Goal: Information Seeking & Learning: Learn about a topic

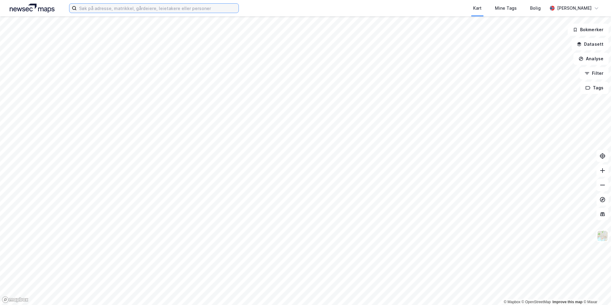
click at [156, 9] on input at bounding box center [158, 8] width 162 height 9
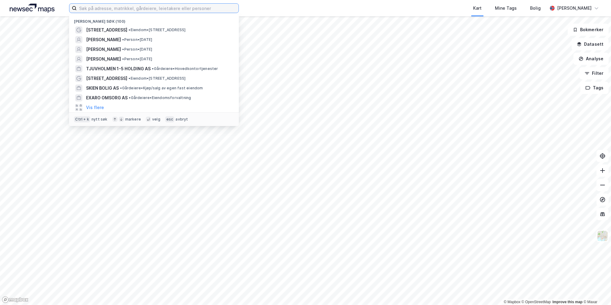
paste input "Farga"
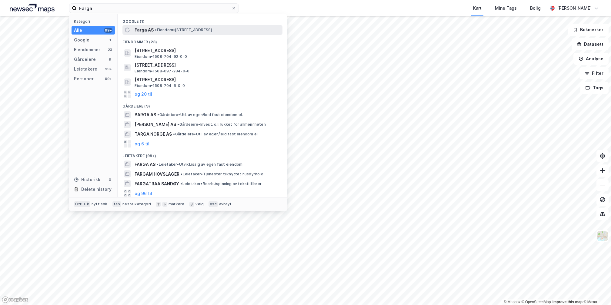
click at [168, 30] on span "• Eiendom • [STREET_ADDRESS]" at bounding box center [183, 30] width 57 height 5
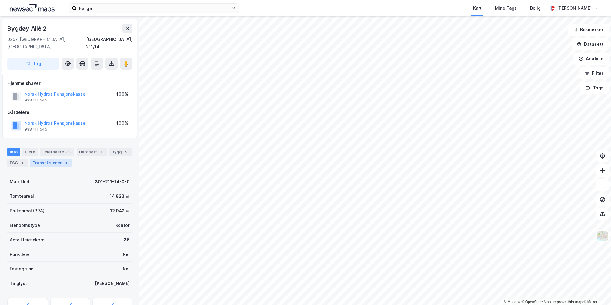
click at [59, 159] on div "Transaksjoner 1" at bounding box center [51, 163] width 42 height 8
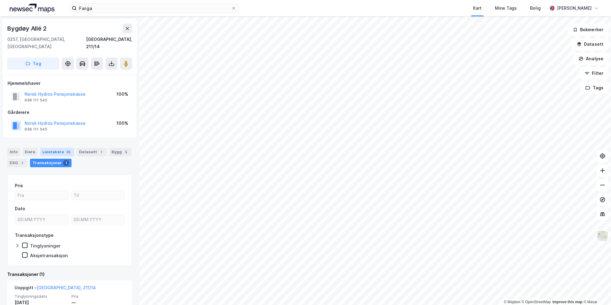
click at [55, 148] on div "Leietakere 35" at bounding box center [57, 152] width 34 height 8
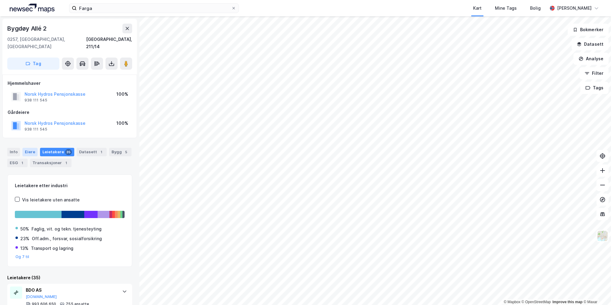
click at [28, 148] on div "Eiere" at bounding box center [29, 152] width 15 height 8
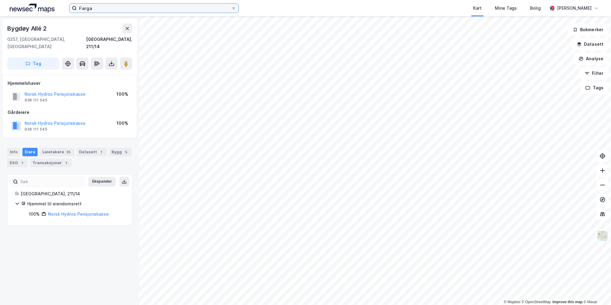
click at [101, 8] on input "Farga" at bounding box center [154, 8] width 155 height 9
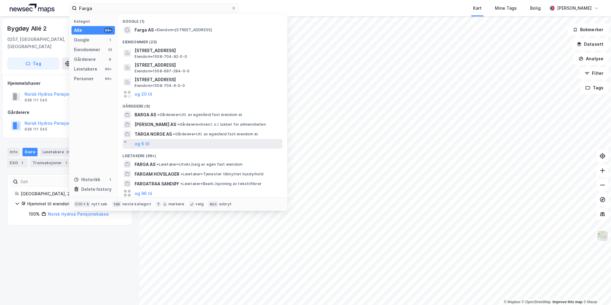
click at [155, 143] on div "og 6 til" at bounding box center [202, 144] width 160 height 10
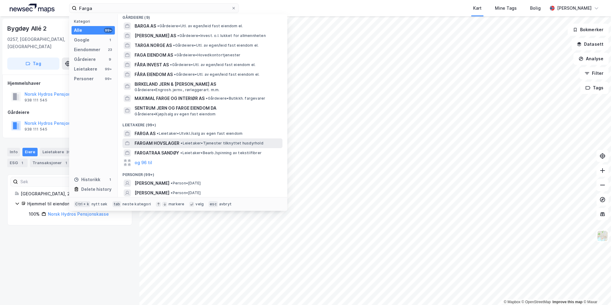
scroll to position [91, 0]
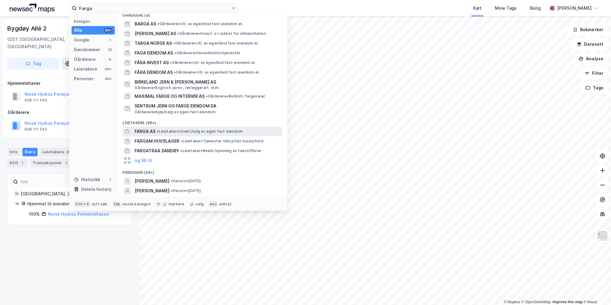
click at [155, 131] on span "FARGA AS" at bounding box center [145, 131] width 21 height 7
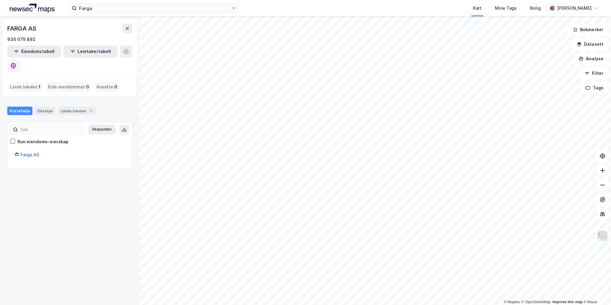
click at [33, 152] on link "Farga AS" at bounding box center [30, 154] width 18 height 5
click at [31, 152] on link "Farga AS" at bounding box center [30, 154] width 18 height 5
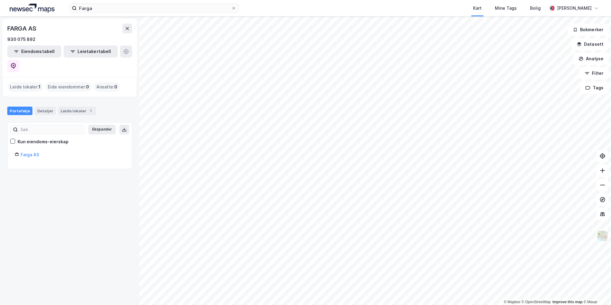
click at [75, 102] on div "Portefølje Detaljer Leide lokaler 1" at bounding box center [69, 108] width 139 height 18
click at [76, 107] on div "Leide lokaler 1" at bounding box center [77, 111] width 38 height 8
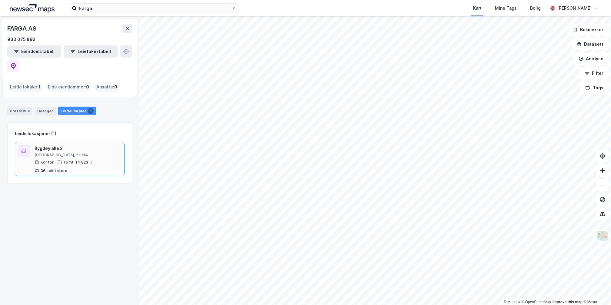
click at [57, 145] on div "Bygdøy allé 2" at bounding box center [78, 148] width 87 height 7
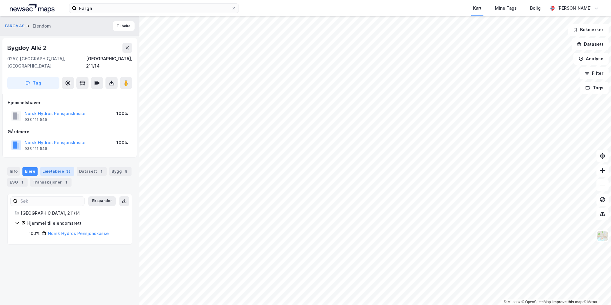
click at [62, 167] on div "Leietakere 35" at bounding box center [57, 171] width 34 height 8
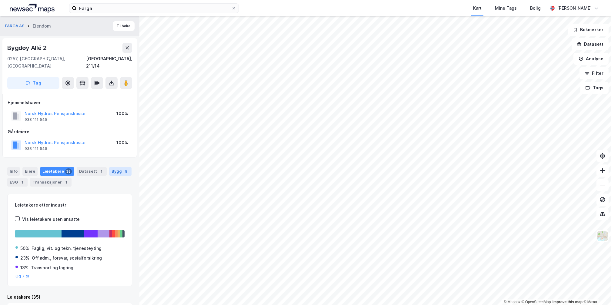
click at [110, 167] on div "Bygg 5" at bounding box center [120, 171] width 22 height 8
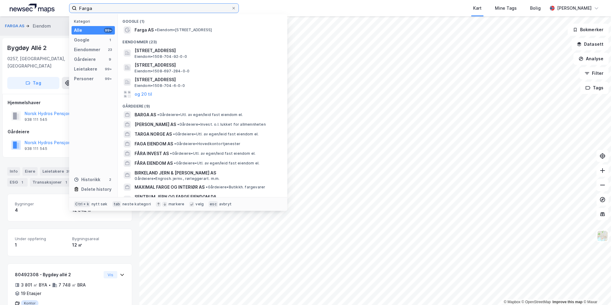
click at [129, 6] on input "Farga" at bounding box center [154, 8] width 155 height 9
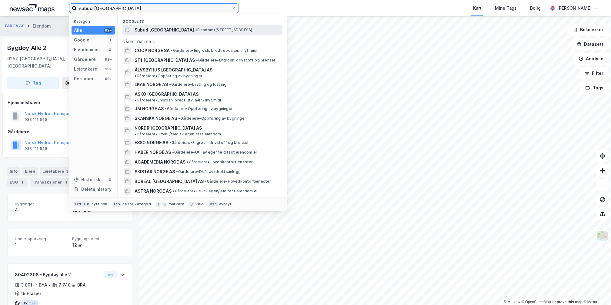
type input "subud [GEOGRAPHIC_DATA]"
click at [218, 29] on span "• Eiendom • [STREET_ADDRESS]" at bounding box center [223, 30] width 57 height 5
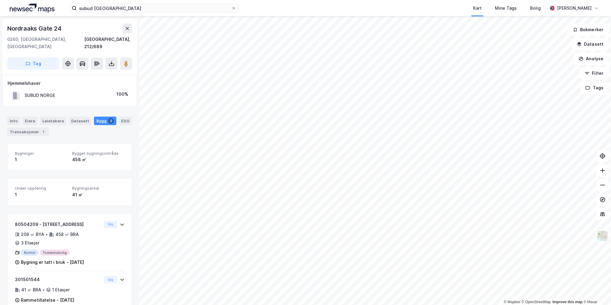
scroll to position [1, 0]
click at [30, 127] on div "Transaksjoner 1" at bounding box center [28, 131] width 42 height 8
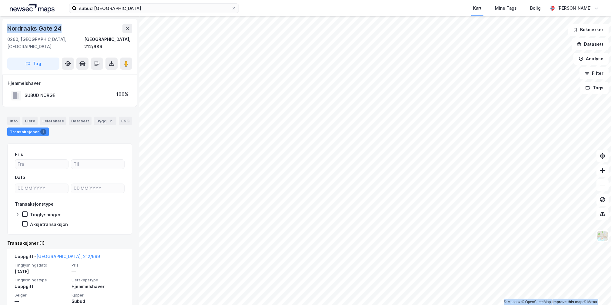
drag, startPoint x: 61, startPoint y: 27, endPoint x: -27, endPoint y: 22, distance: 88.0
click at [0, 22] on html "subud norge Kart Mine Tags Bolig [PERSON_NAME] © Mapbox © OpenStreetMap Improve…" at bounding box center [305, 152] width 611 height 305
copy div "© Mapbox © OpenStreetMap Improve this map © [GEOGRAPHIC_DATA] 24"
